Goal: Check status: Check status

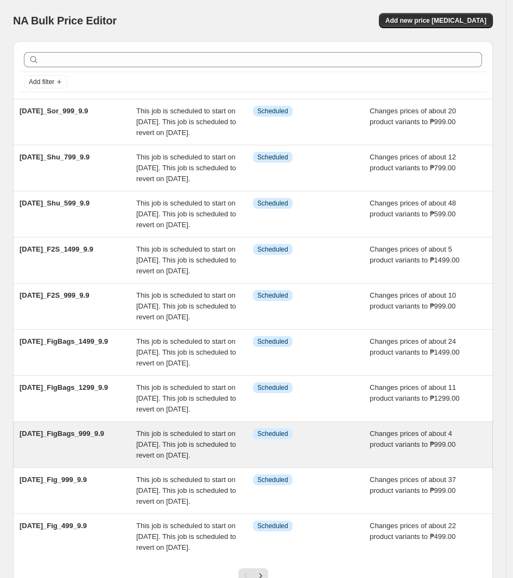
scroll to position [199, 0]
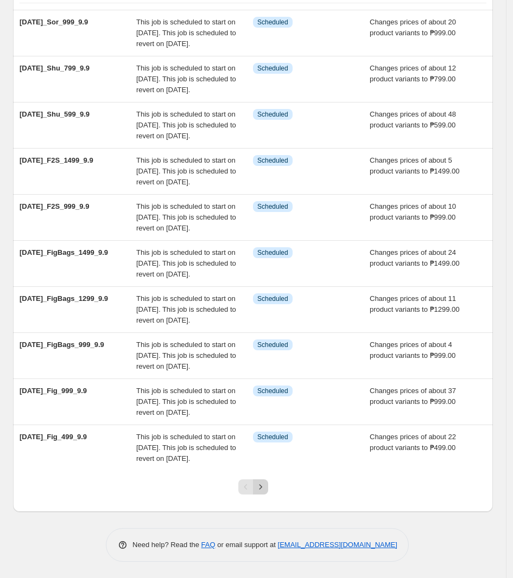
click at [266, 482] on icon "Next" at bounding box center [260, 487] width 11 height 11
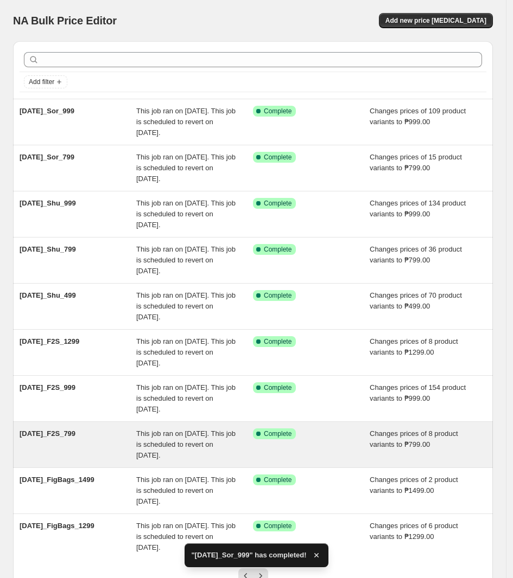
scroll to position [91, 0]
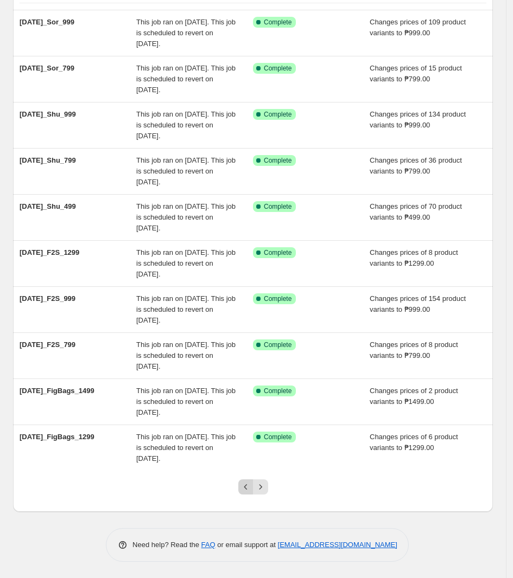
click at [244, 488] on icon "Previous" at bounding box center [245, 487] width 11 height 11
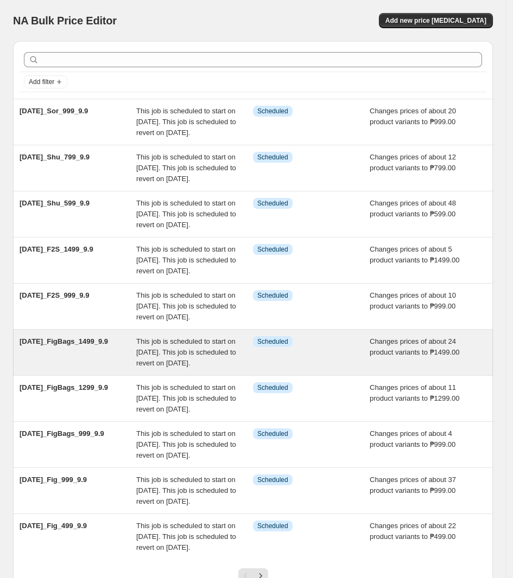
scroll to position [199, 0]
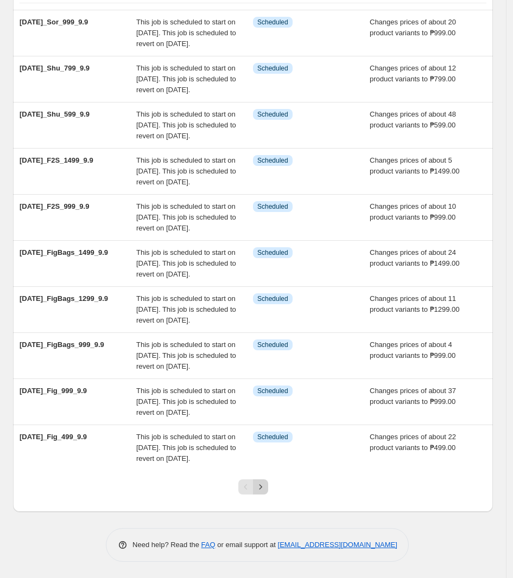
click at [262, 486] on icon "Next" at bounding box center [260, 487] width 11 height 11
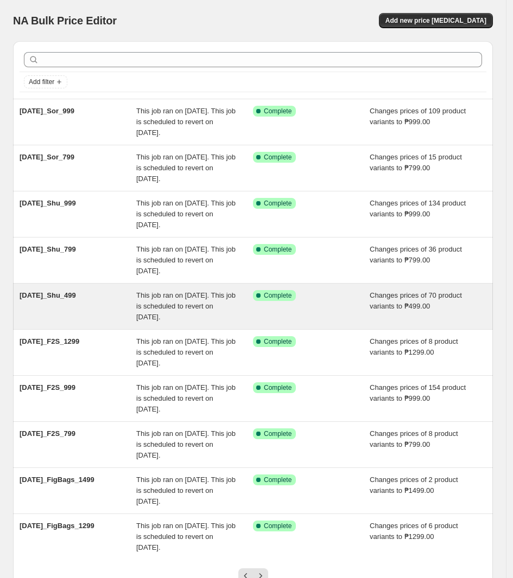
scroll to position [91, 0]
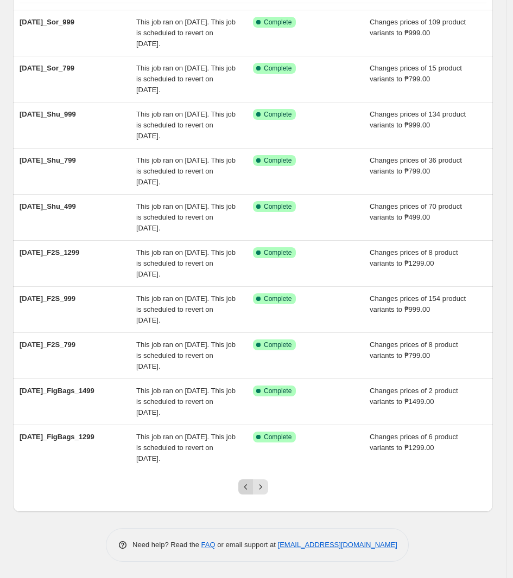
click at [246, 488] on icon "Previous" at bounding box center [245, 487] width 11 height 11
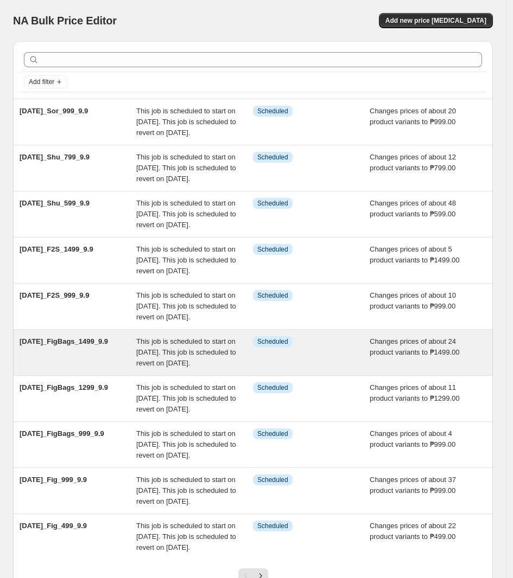
scroll to position [199, 0]
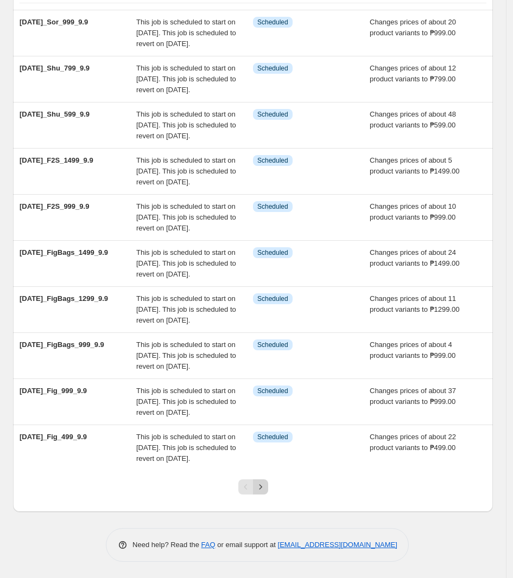
click at [265, 489] on icon "Next" at bounding box center [260, 487] width 11 height 11
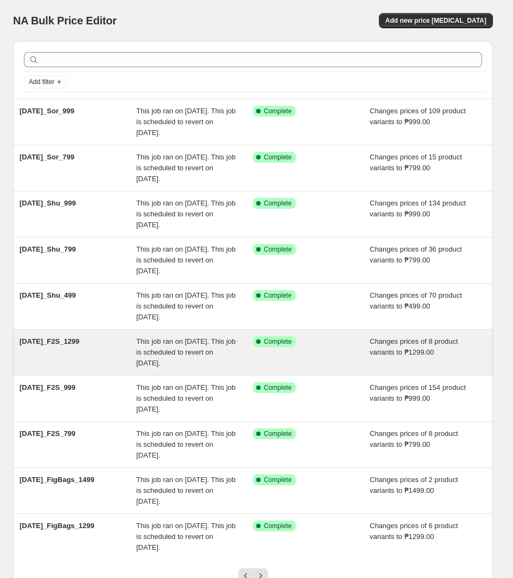
scroll to position [91, 0]
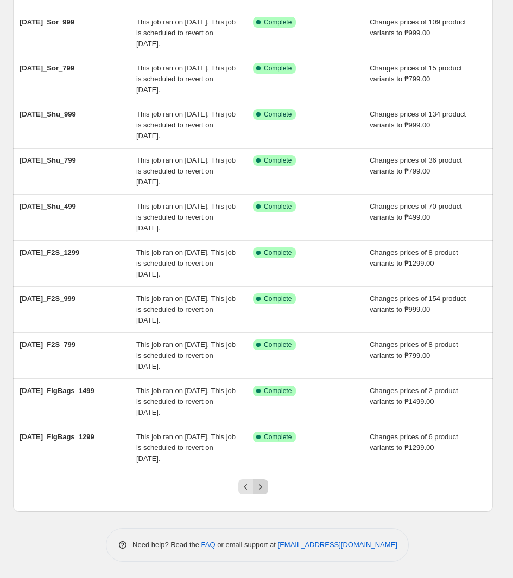
click at [266, 483] on icon "Next" at bounding box center [260, 487] width 11 height 11
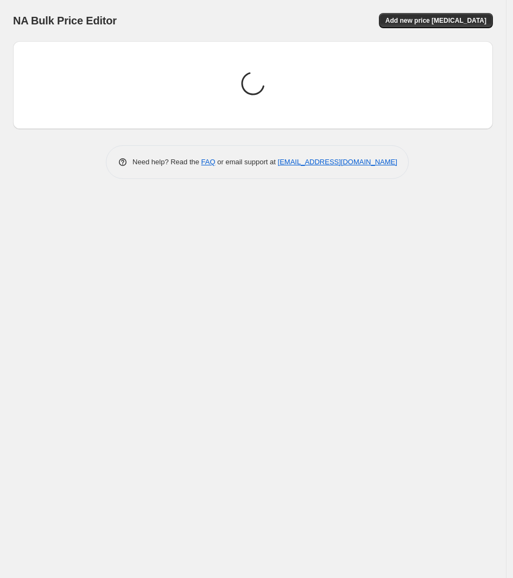
scroll to position [0, 0]
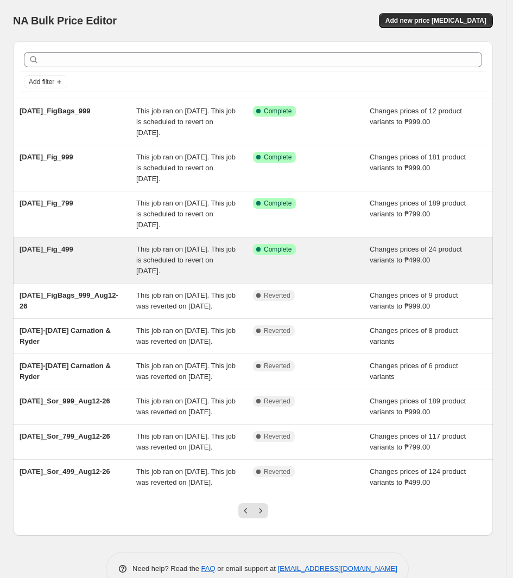
click at [299, 272] on div "Success Complete Complete" at bounding box center [311, 260] width 117 height 33
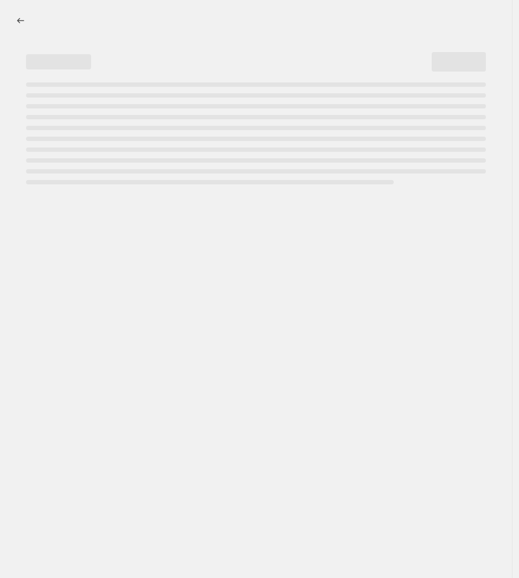
select select "no_change"
select select "tag"
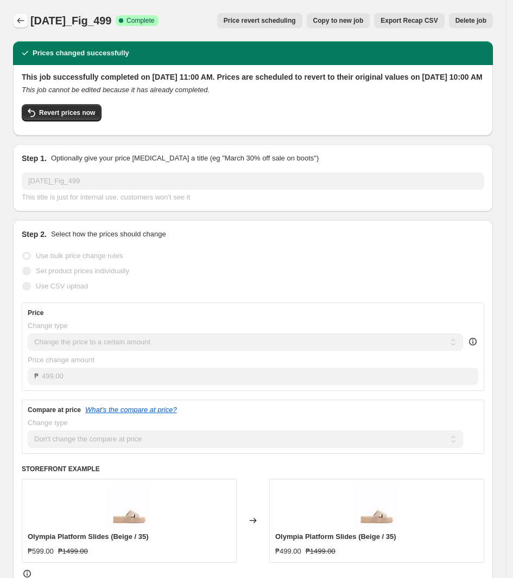
click at [18, 20] on icon "Price change jobs" at bounding box center [20, 20] width 7 height 5
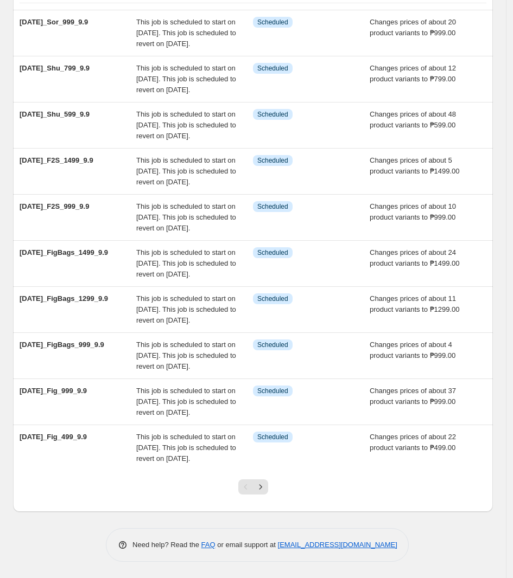
scroll to position [199, 0]
click at [261, 489] on icon "Next" at bounding box center [260, 486] width 3 height 5
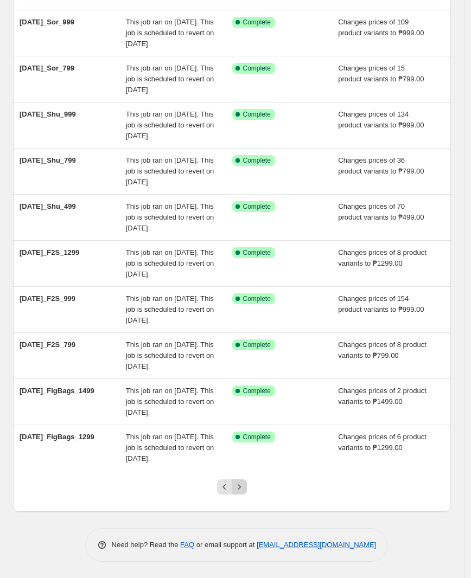
click at [247, 483] on button "Next" at bounding box center [239, 487] width 15 height 15
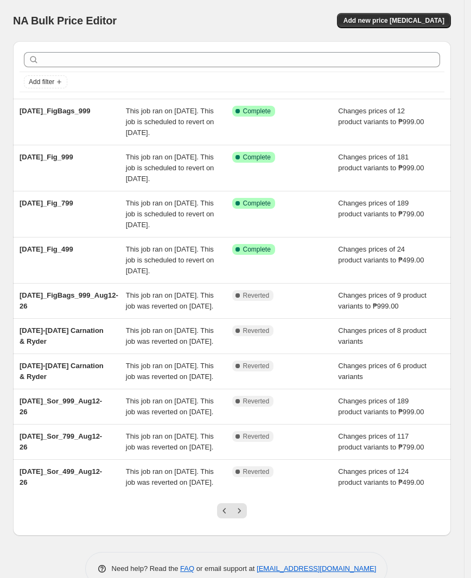
scroll to position [134, 0]
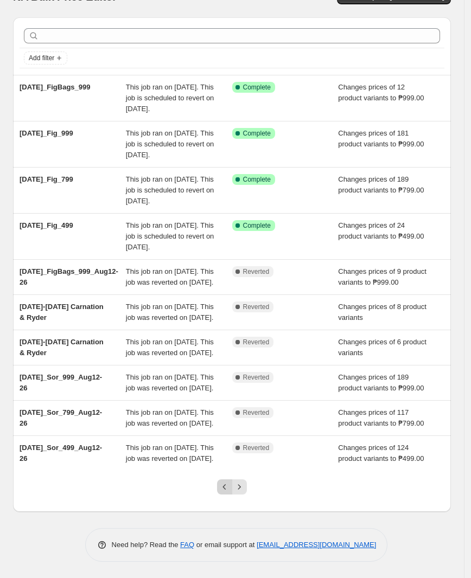
click at [223, 488] on icon "Previous" at bounding box center [224, 487] width 11 height 11
